Goal: Browse casually: Explore the website without a specific task or goal

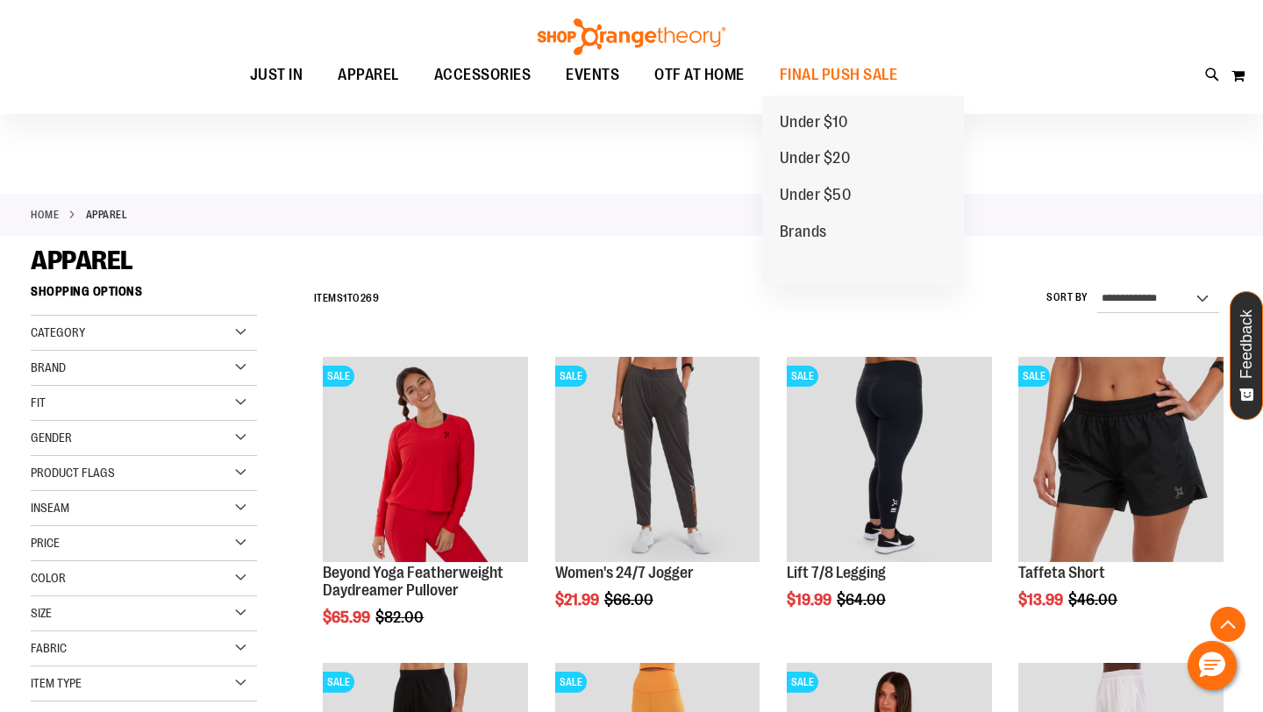
scroll to position [1028, 0]
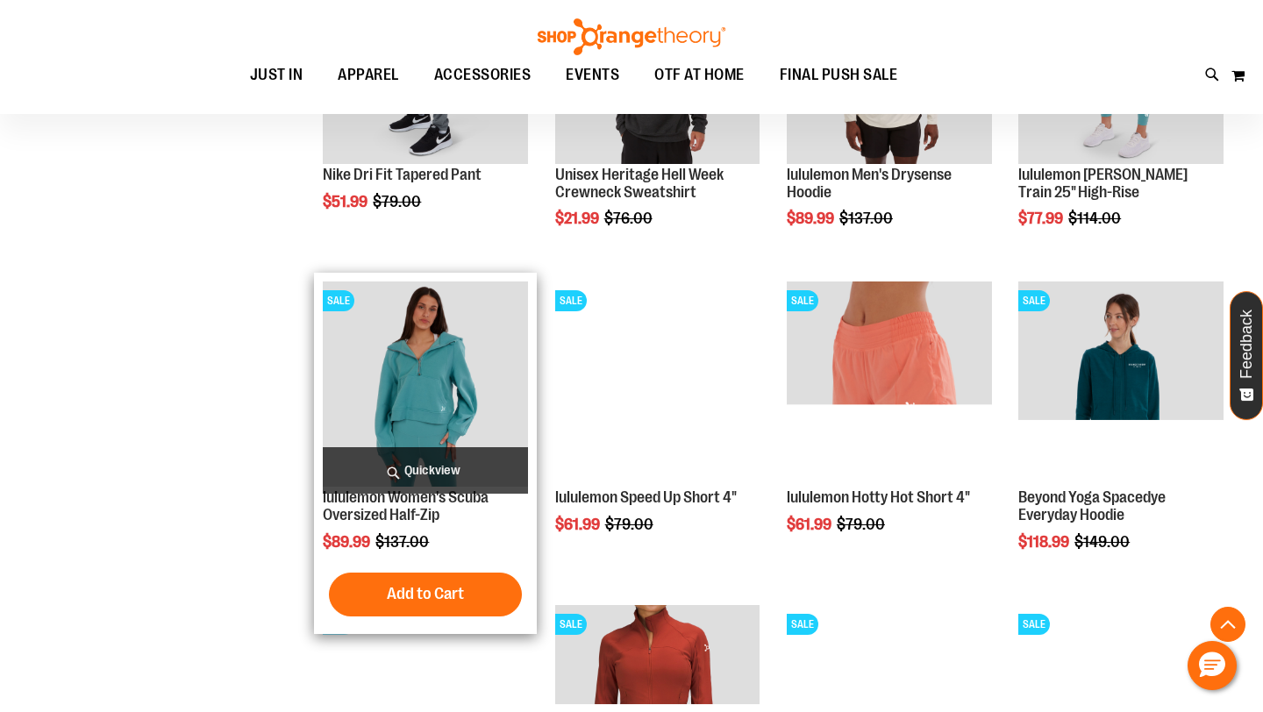
scroll to position [898, 0]
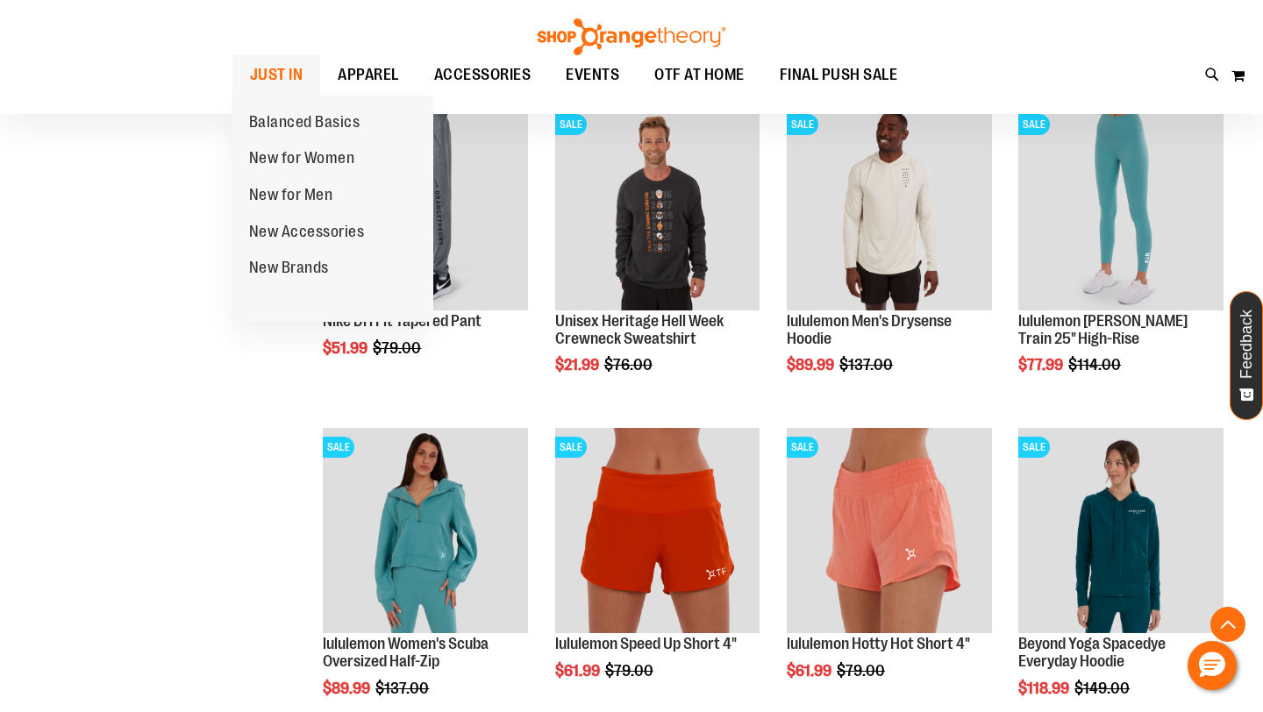
click at [278, 68] on span "JUST IN" at bounding box center [276, 74] width 53 height 39
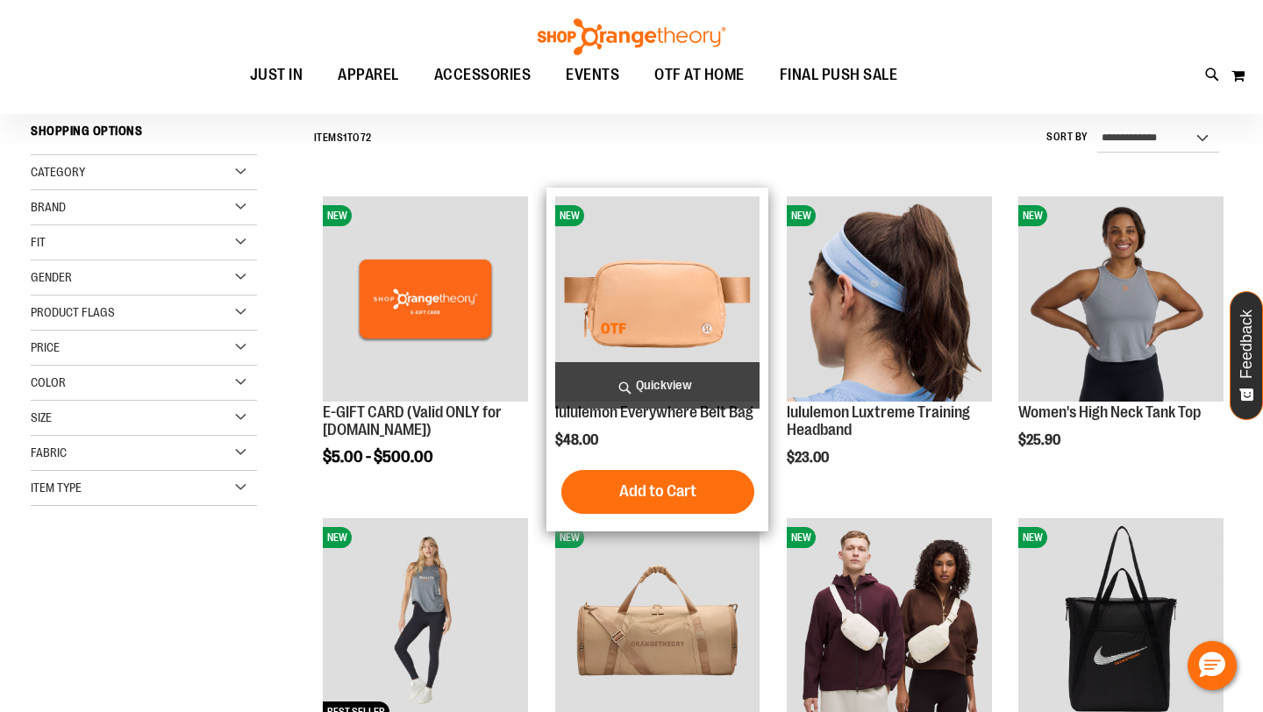
scroll to position [410, 0]
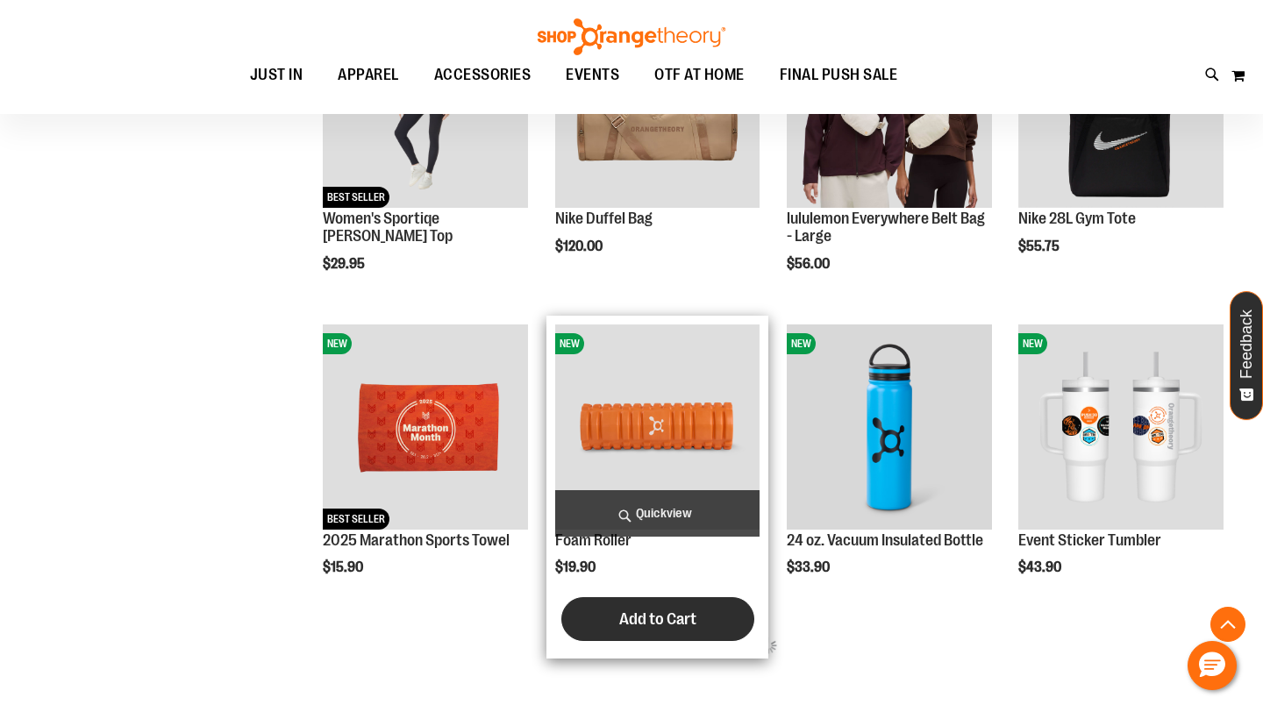
scroll to position [788, 0]
